Goal: Transaction & Acquisition: Purchase product/service

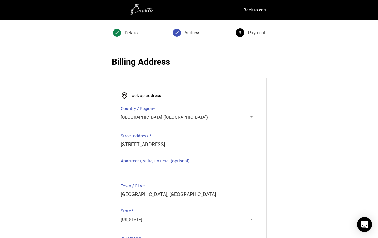
select select "NY"
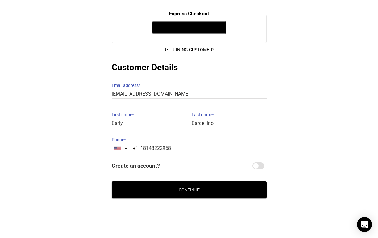
click at [205, 189] on button "Continue" at bounding box center [189, 190] width 155 height 17
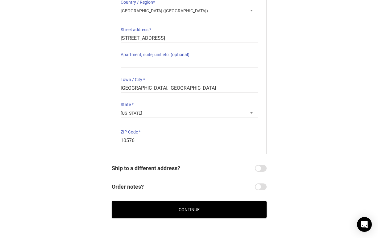
scroll to position [106, 0]
click at [213, 204] on button "Continue" at bounding box center [189, 210] width 155 height 17
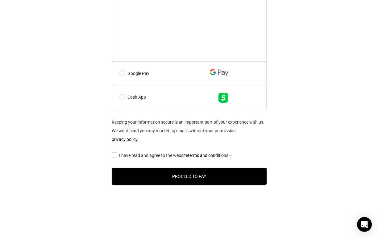
scroll to position [391, 0]
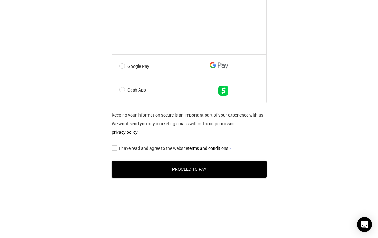
click at [114, 148] on input "I have read and agree to the website terms and conditions *" at bounding box center [114, 148] width 4 height 0
click at [217, 174] on button "Proceed to Pay" at bounding box center [189, 169] width 155 height 17
